Goal: Transaction & Acquisition: Subscribe to service/newsletter

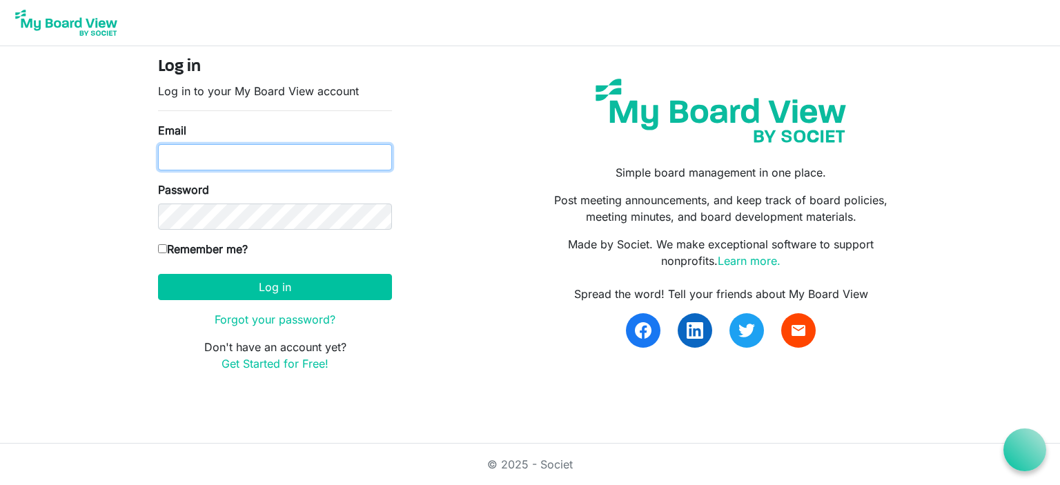
click at [276, 157] on input "Email" at bounding box center [275, 157] width 234 height 26
click at [251, 157] on input "Email" at bounding box center [275, 157] width 234 height 26
click at [266, 360] on link "Get Started for Free!" at bounding box center [275, 364] width 107 height 14
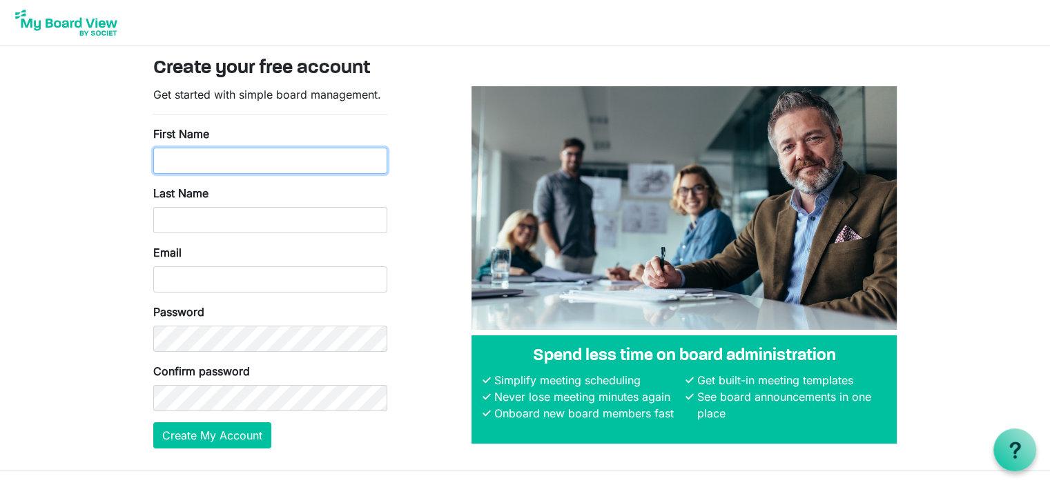
click at [248, 157] on input "First Name" at bounding box center [270, 161] width 234 height 26
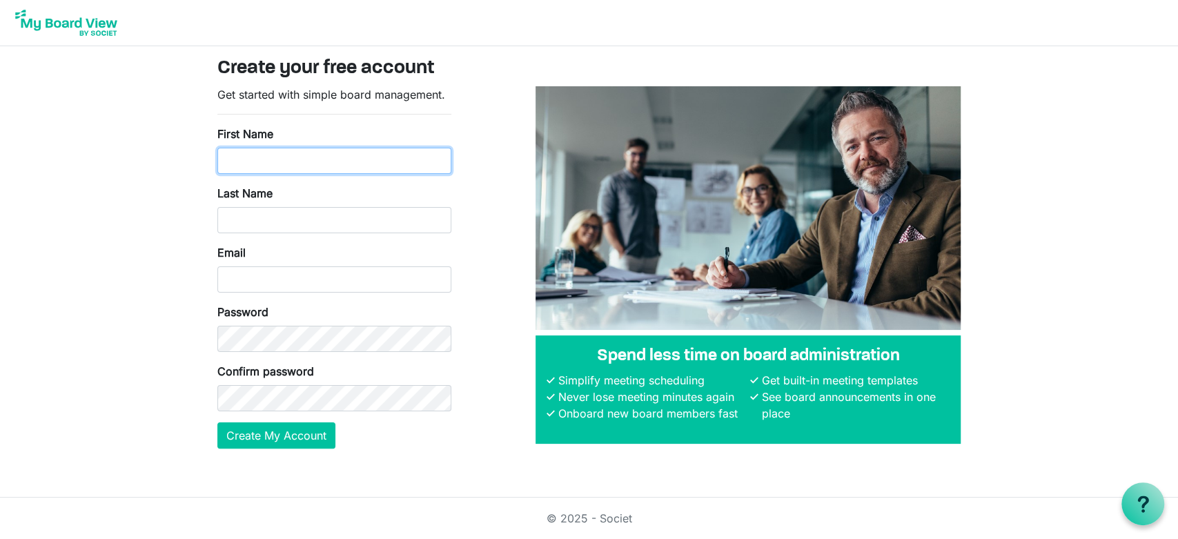
click at [280, 166] on input "First Name" at bounding box center [334, 161] width 234 height 26
type input "Y"
type input "[PERSON_NAME]"
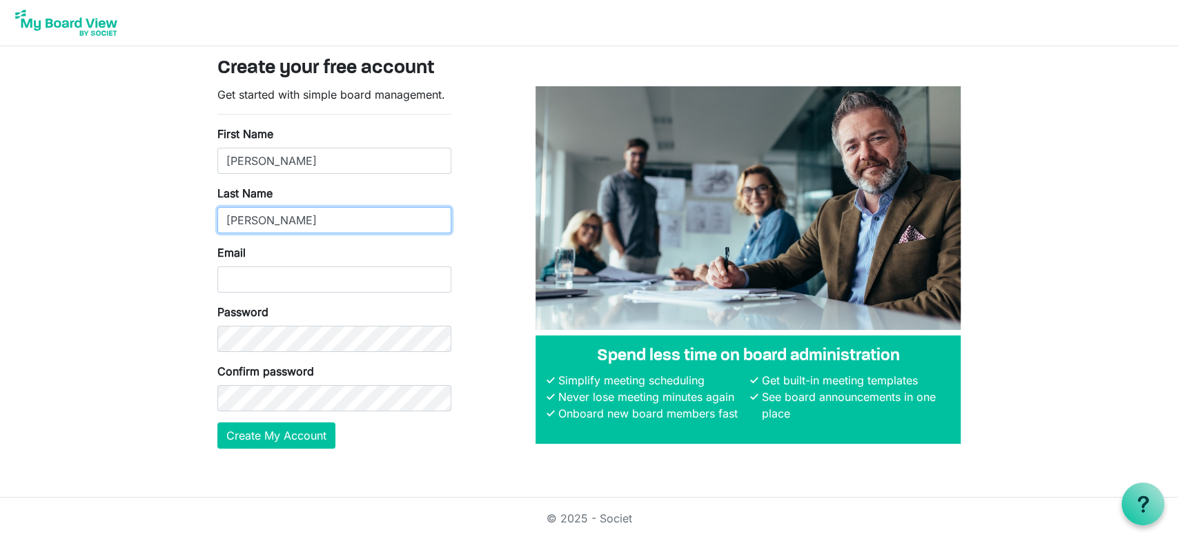
type input "[PERSON_NAME]"
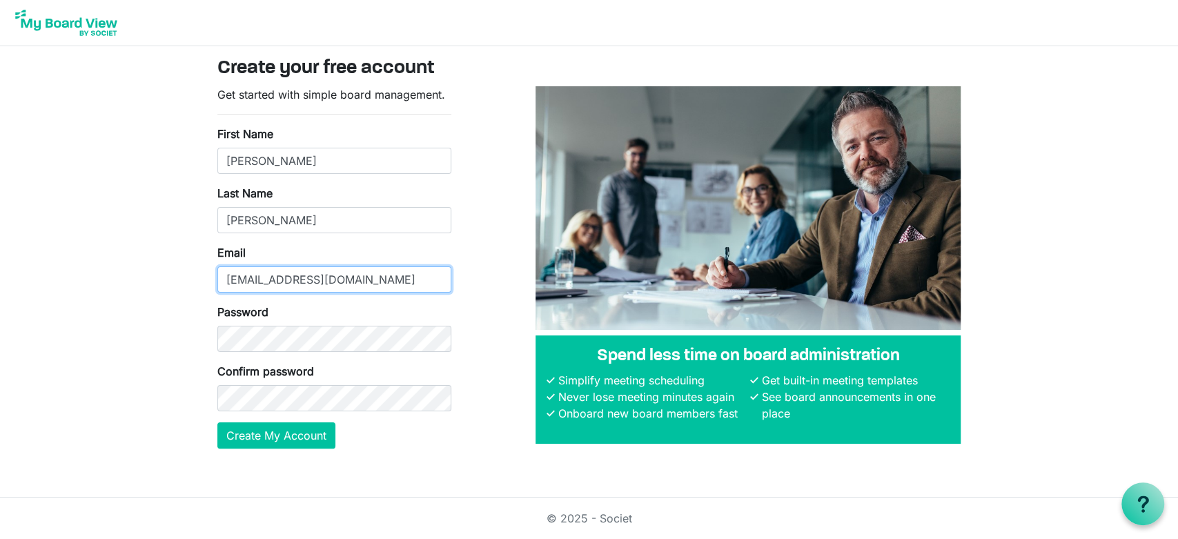
type input "[EMAIL_ADDRESS][DOMAIN_NAME]"
click at [170, 429] on body "Create your free account Get started with simple board management. First Name […" at bounding box center [589, 235] width 1178 height 471
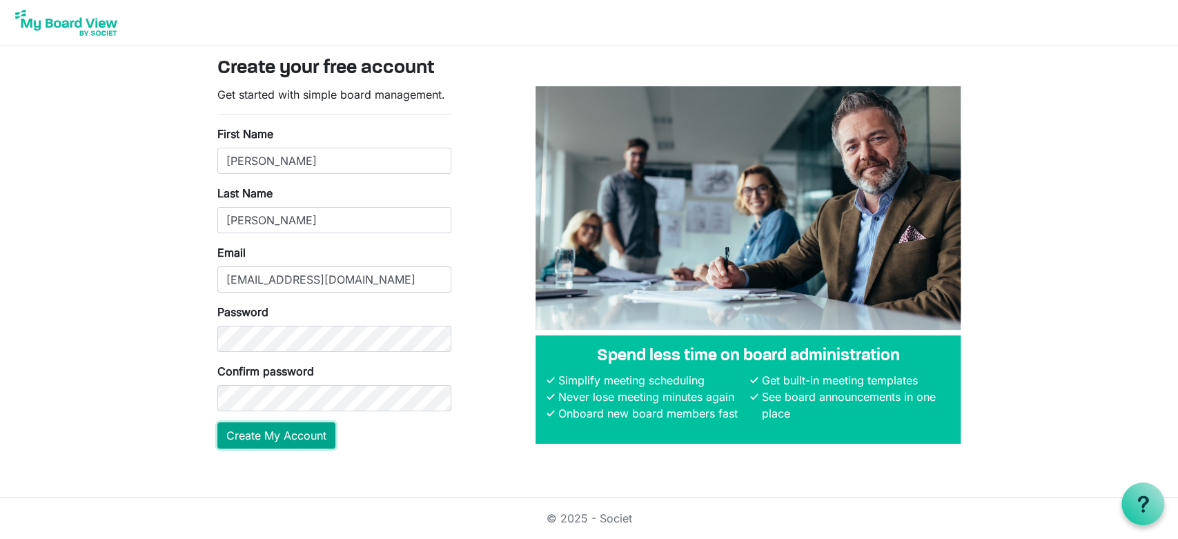
click at [269, 440] on button "Create My Account" at bounding box center [276, 435] width 118 height 26
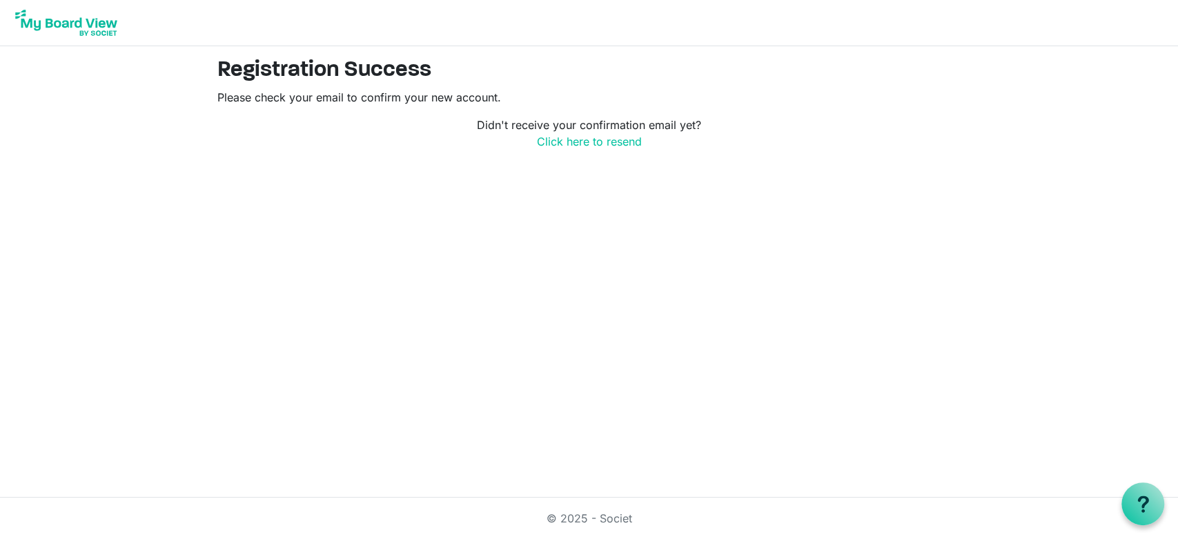
click at [72, 17] on img at bounding box center [66, 23] width 110 height 35
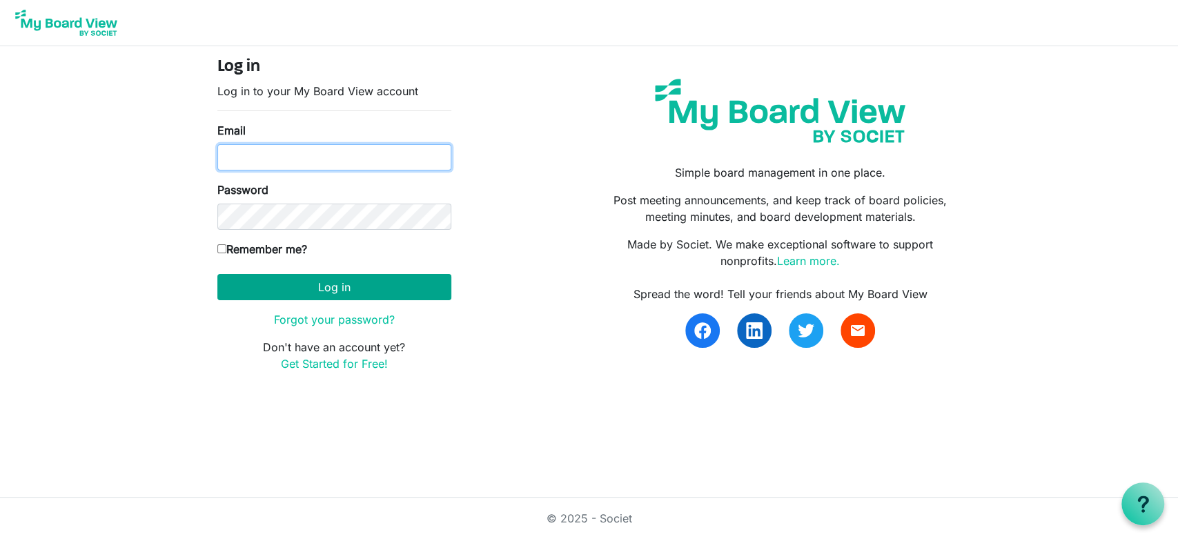
type input "[EMAIL_ADDRESS][DOMAIN_NAME]"
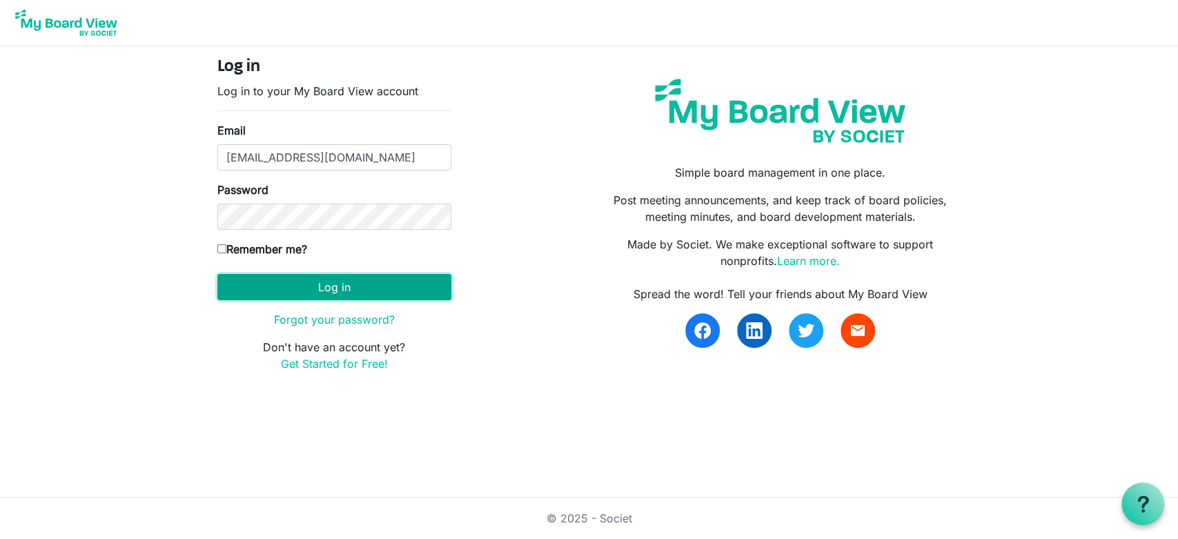
click at [353, 288] on button "Log in" at bounding box center [334, 287] width 234 height 26
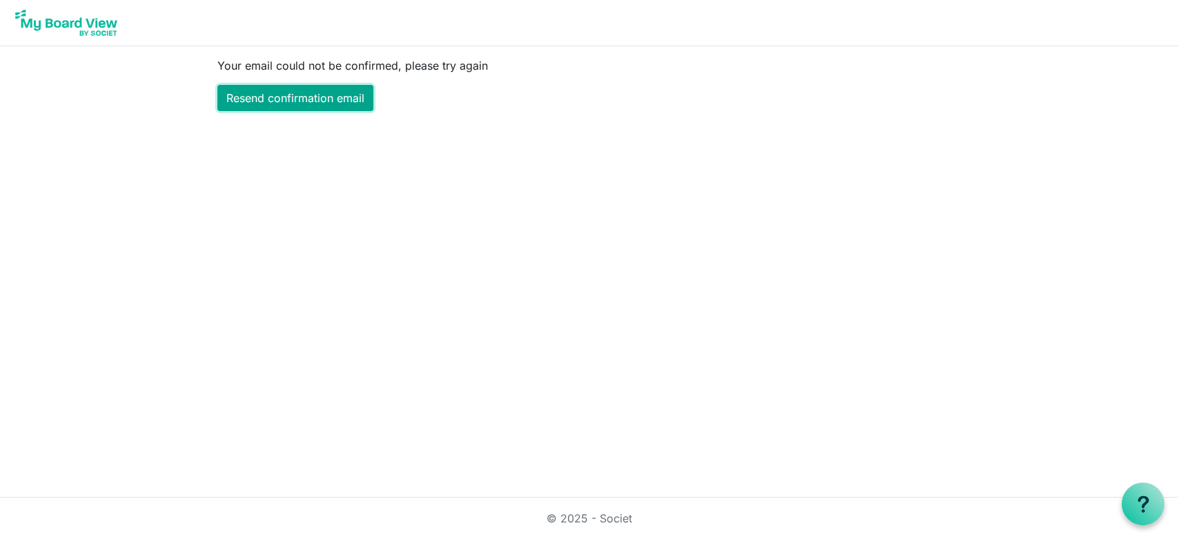
click at [295, 100] on link "Resend confirmation email" at bounding box center [295, 98] width 156 height 26
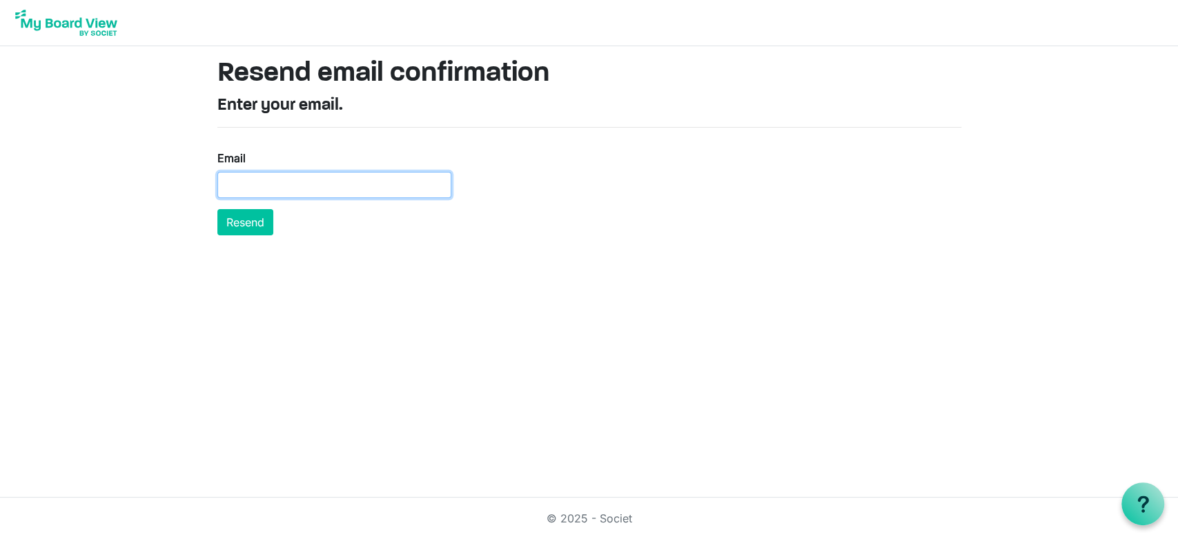
click at [262, 188] on input "Email" at bounding box center [334, 185] width 234 height 26
type input "[EMAIL_ADDRESS][DOMAIN_NAME]"
